Goal: Entertainment & Leisure: Consume media (video, audio)

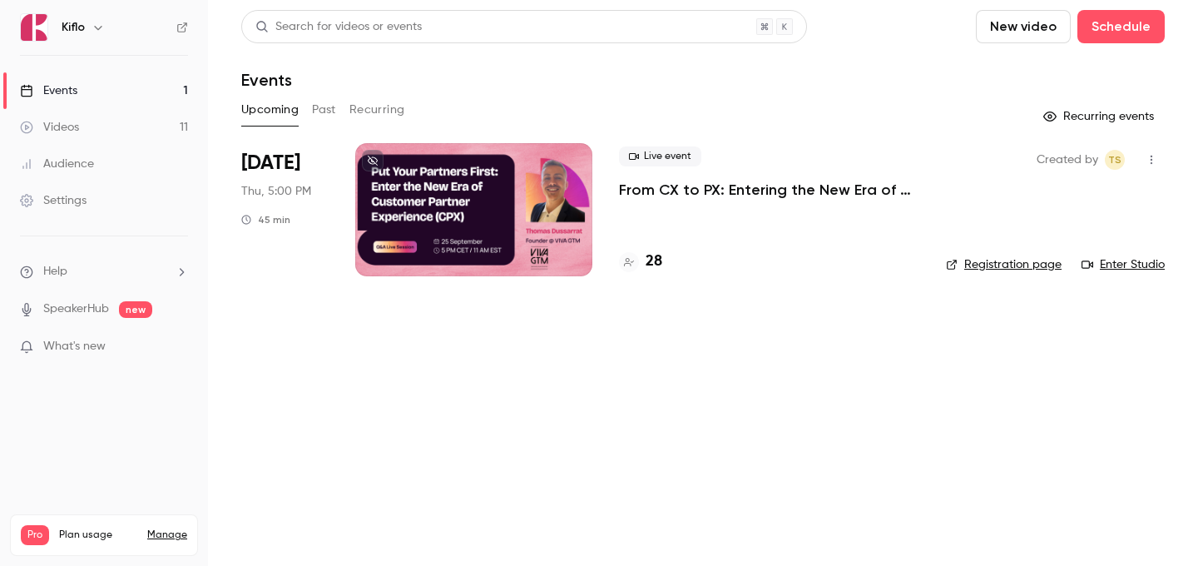
click at [657, 249] on div "Live event From CX to PX: Entering the New Era of Partner Experience 28" at bounding box center [769, 209] width 300 height 133
click at [168, 131] on link "Videos 11" at bounding box center [104, 127] width 208 height 37
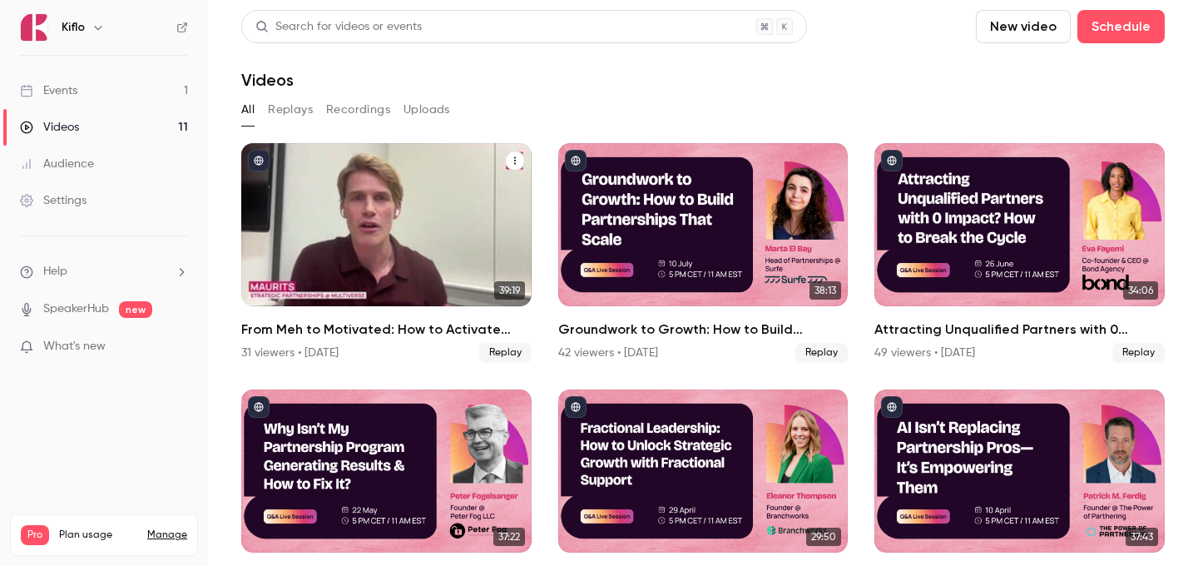
click at [404, 231] on div "From Meh to Motivated: How to Activate GTM Teams with FOMO & Competitive Drive" at bounding box center [386, 224] width 290 height 163
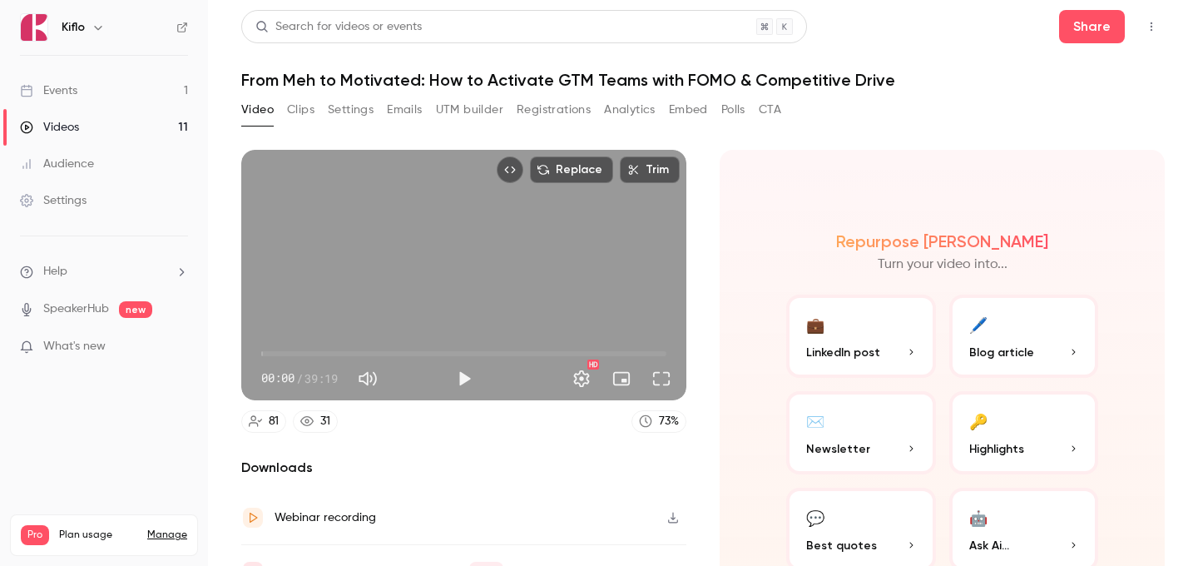
click at [301, 115] on button "Clips" at bounding box center [300, 110] width 27 height 27
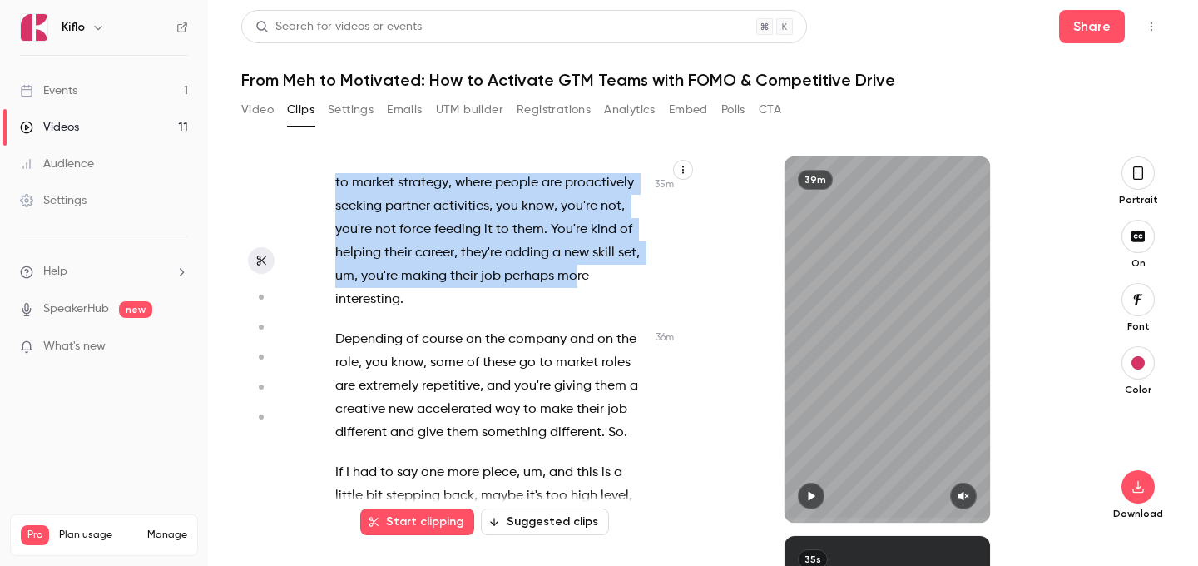
scroll to position [20726, 0]
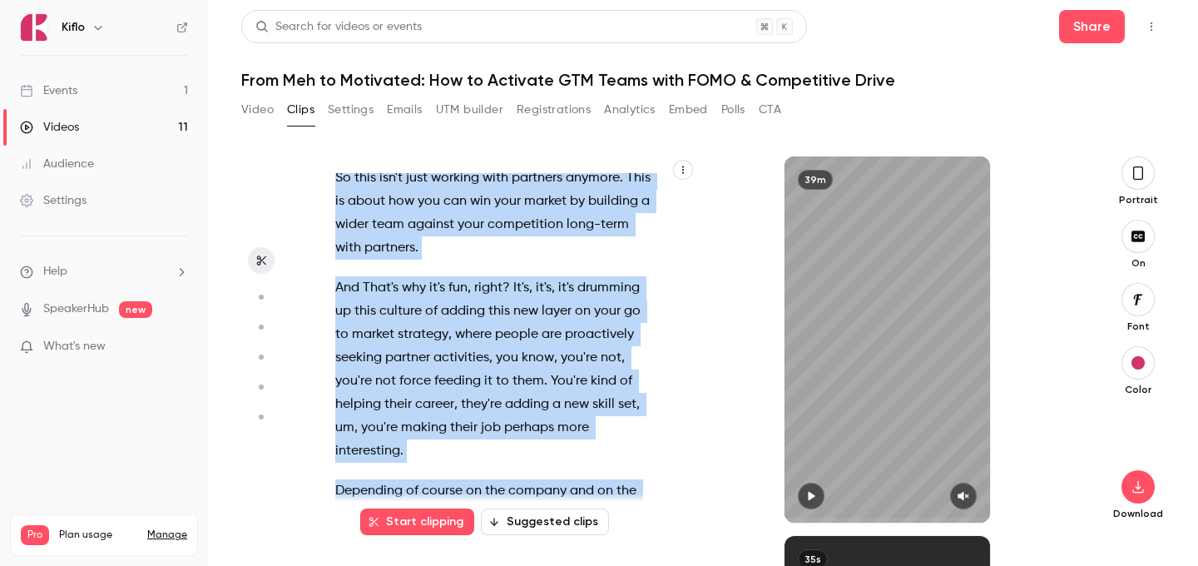
drag, startPoint x: 529, startPoint y: 240, endPoint x: 602, endPoint y: 430, distance: 203.1
click at [602, 430] on div "And we're live and we're . Amazing , amazing . Well , uh , welcome , welcome , …" at bounding box center [502, 348] width 374 height 350
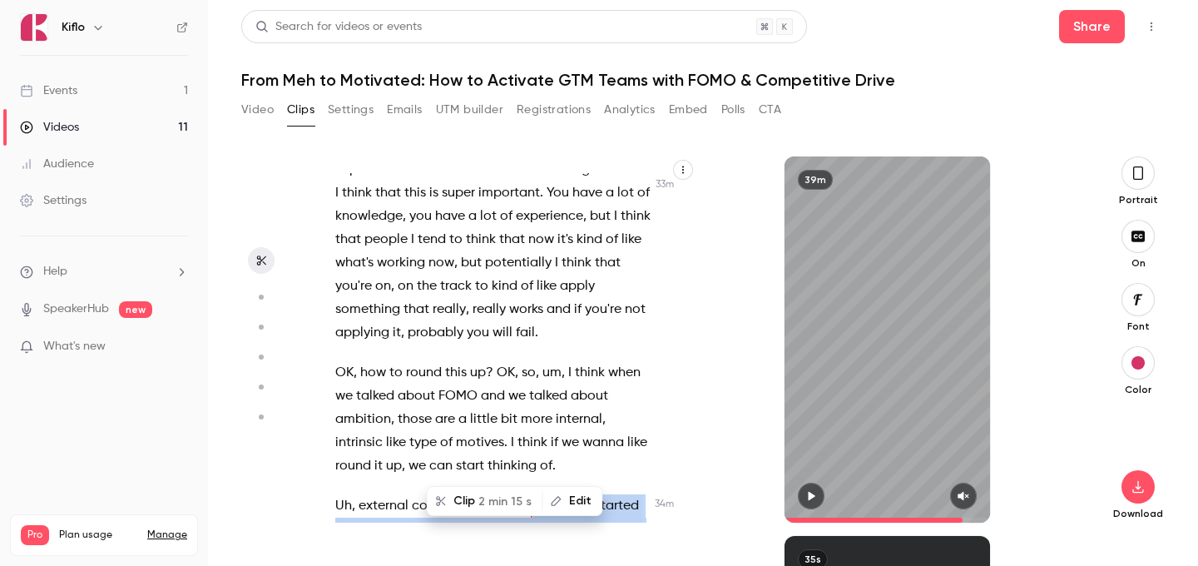
scroll to position [19514, 0]
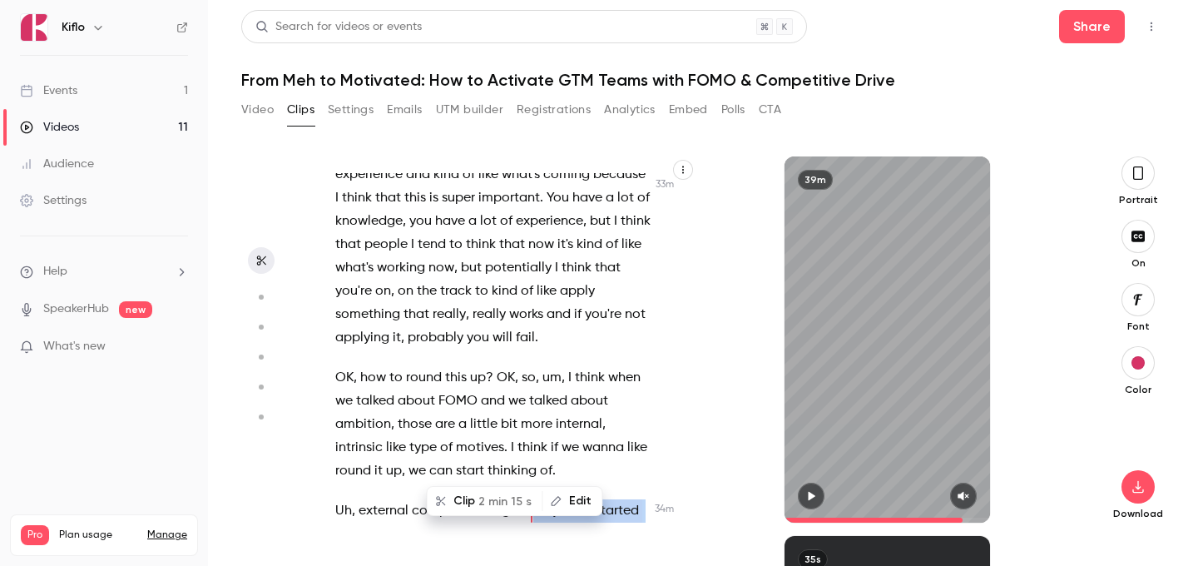
click at [503, 496] on span "2 min 15 s" at bounding box center [504, 501] width 53 height 17
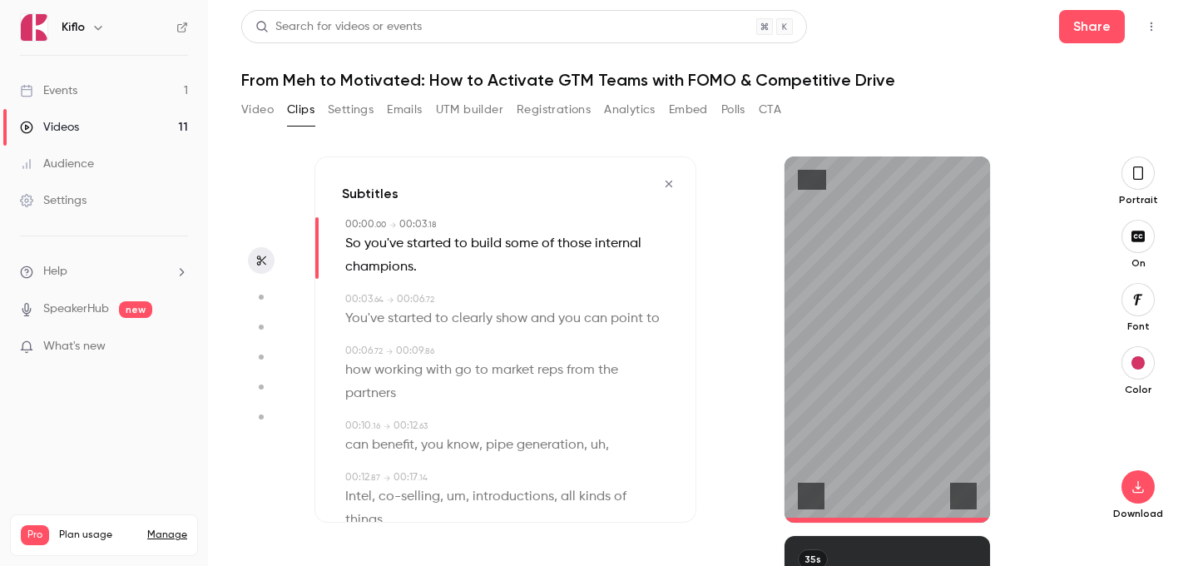
type input "*"
click at [1143, 499] on button "button" at bounding box center [1138, 486] width 33 height 33
